Goal: Task Accomplishment & Management: Use online tool/utility

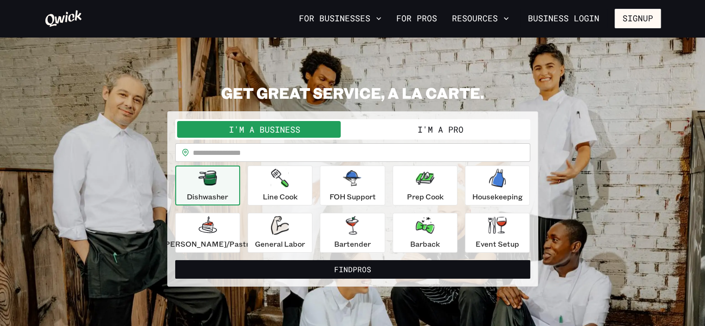
click at [246, 152] on input "text" at bounding box center [362, 152] width 338 height 19
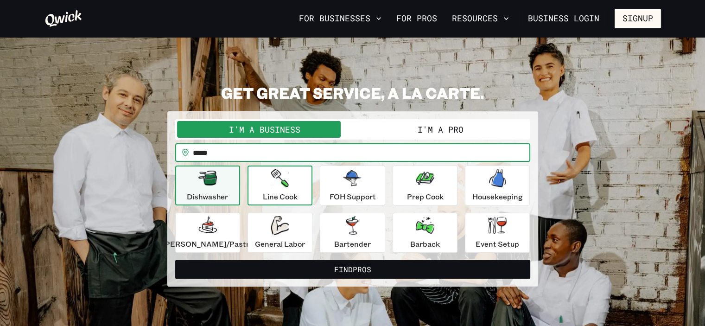
type input "*****"
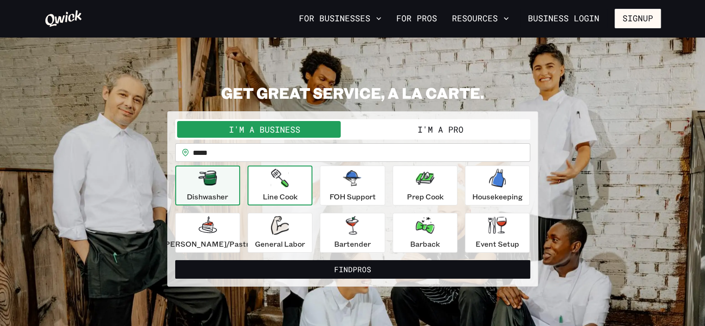
click at [289, 193] on p "Line Cook" at bounding box center [280, 196] width 35 height 11
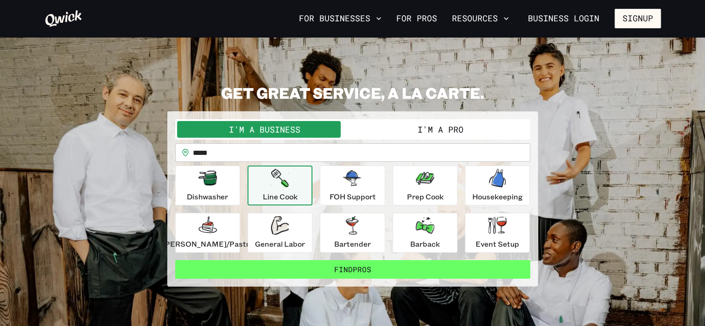
click at [339, 272] on button "Find Pros" at bounding box center [352, 269] width 355 height 19
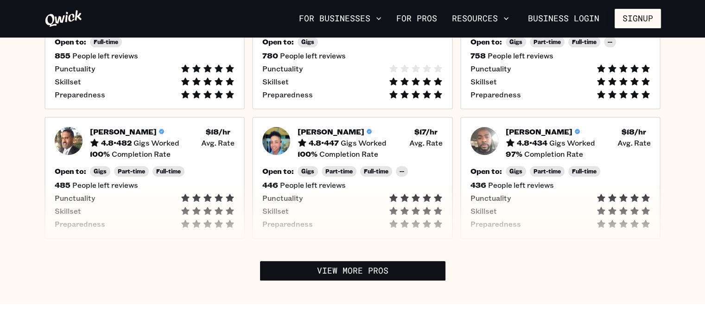
scroll to position [314, 0]
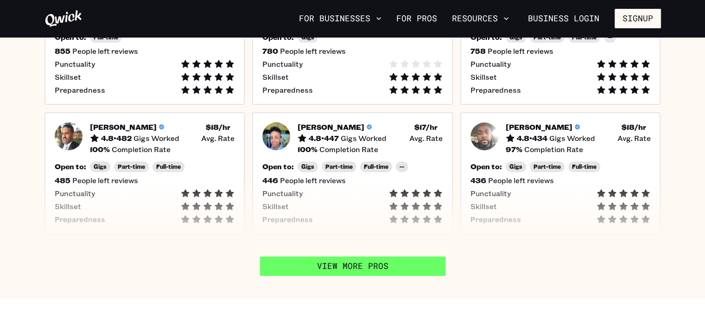
click at [338, 268] on link "View More Pros" at bounding box center [352, 265] width 185 height 19
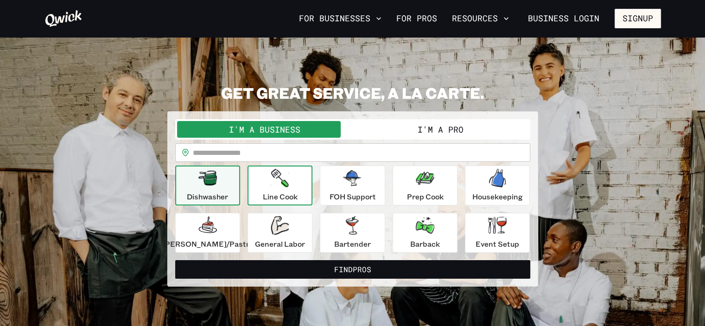
click at [287, 191] on p "Line Cook" at bounding box center [280, 196] width 35 height 11
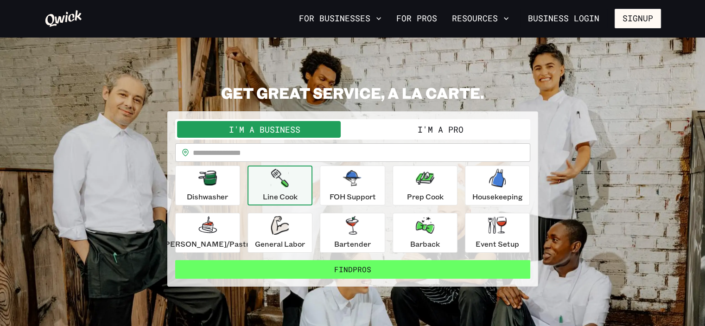
click at [337, 274] on button "Find Pros" at bounding box center [352, 269] width 355 height 19
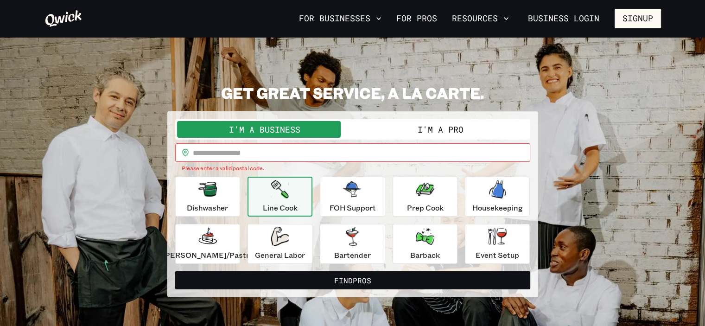
click at [296, 148] on input "text" at bounding box center [362, 152] width 338 height 19
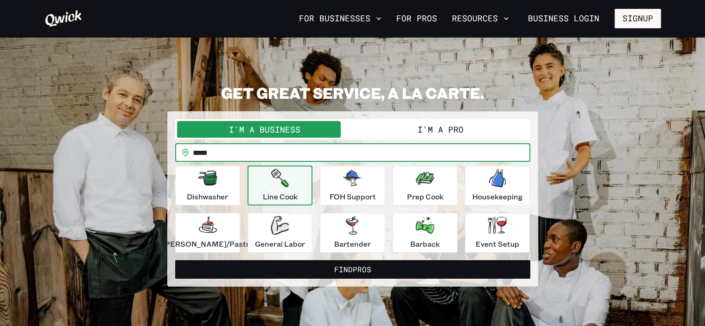
type input "*****"
click at [175, 260] on button "Find Pros" at bounding box center [352, 269] width 355 height 19
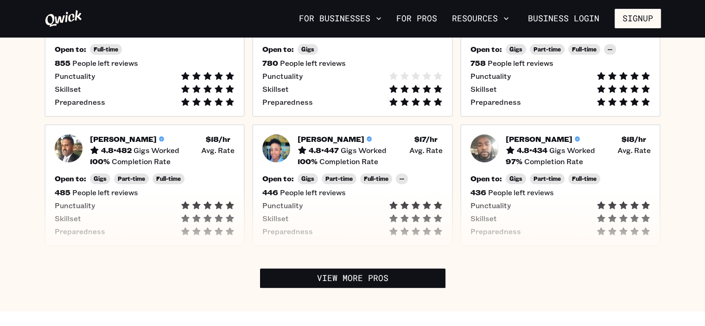
scroll to position [306, 0]
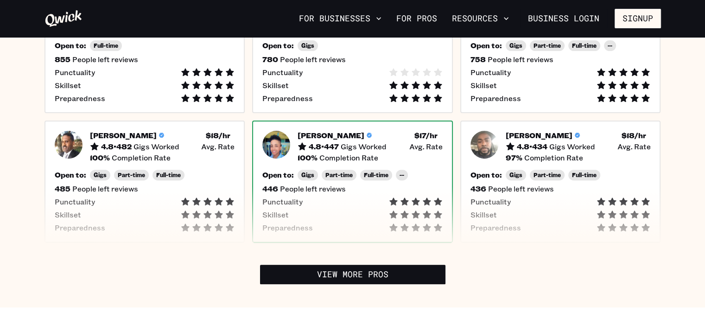
click at [341, 143] on div "4.8 • 447 Gigs Worked" at bounding box center [342, 146] width 89 height 9
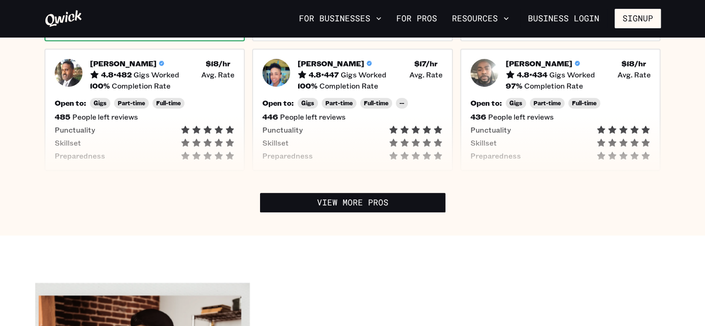
scroll to position [438, 0]
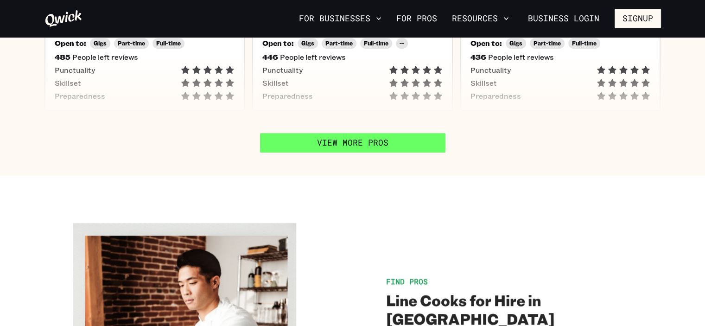
click at [305, 150] on link "View More Pros" at bounding box center [352, 142] width 185 height 19
